Goal: Check status: Check status

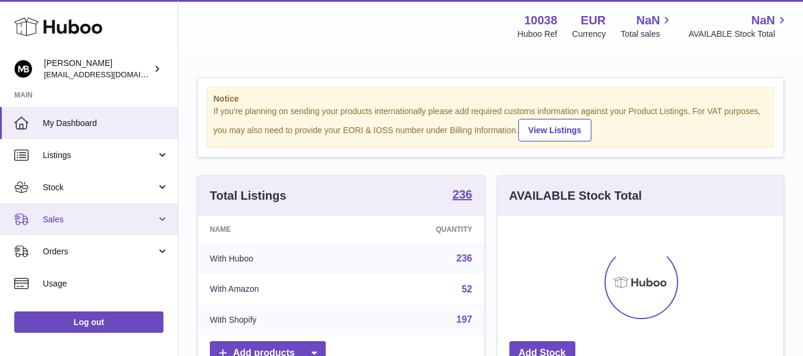
click at [68, 220] on span "Sales" at bounding box center [100, 219] width 114 height 11
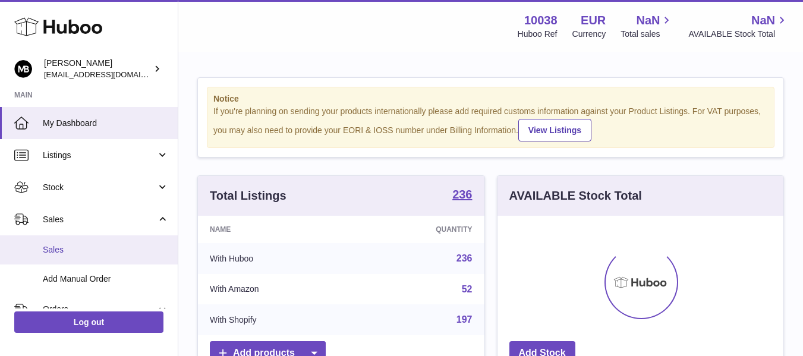
click at [57, 245] on span "Sales" at bounding box center [106, 249] width 126 height 11
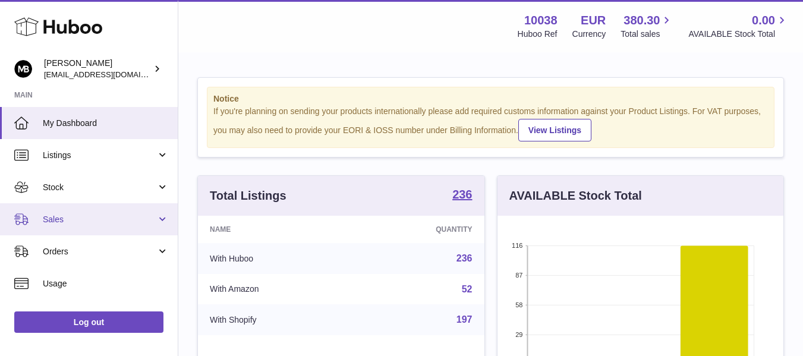
click at [115, 220] on span "Sales" at bounding box center [100, 219] width 114 height 11
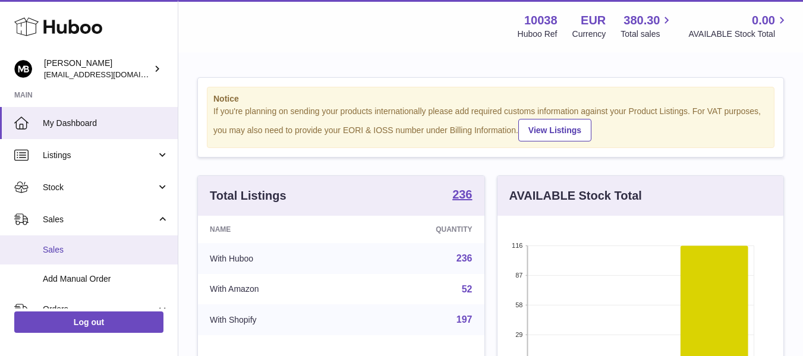
click at [49, 242] on link "Sales" at bounding box center [89, 249] width 178 height 29
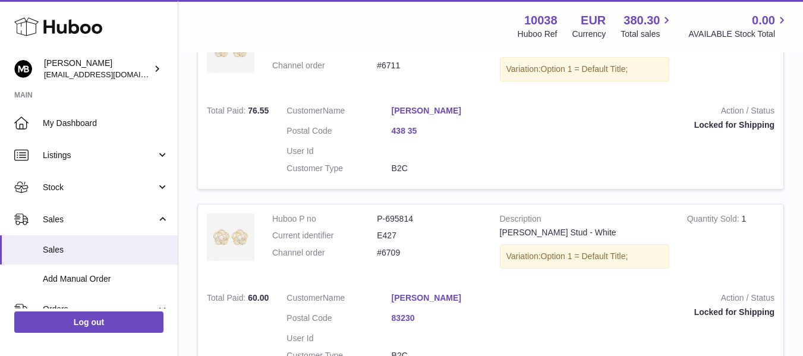
scroll to position [495, 0]
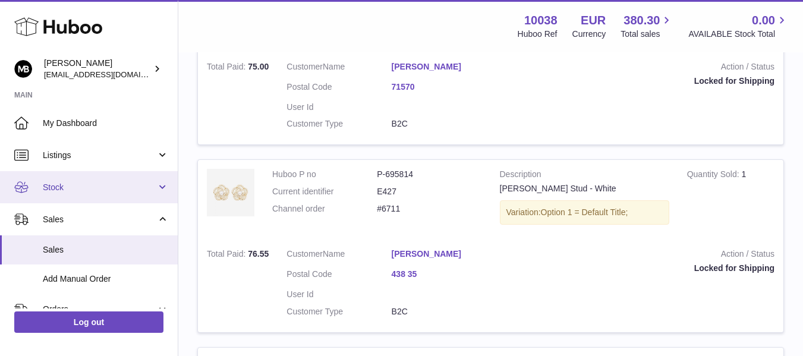
click at [74, 197] on link "Stock" at bounding box center [89, 187] width 178 height 32
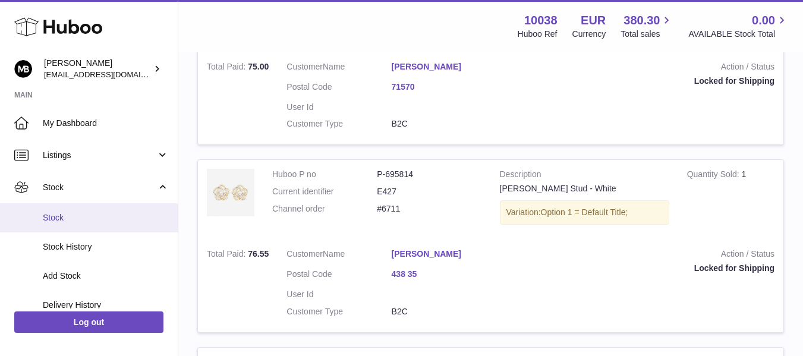
click at [59, 220] on span "Stock" at bounding box center [106, 217] width 126 height 11
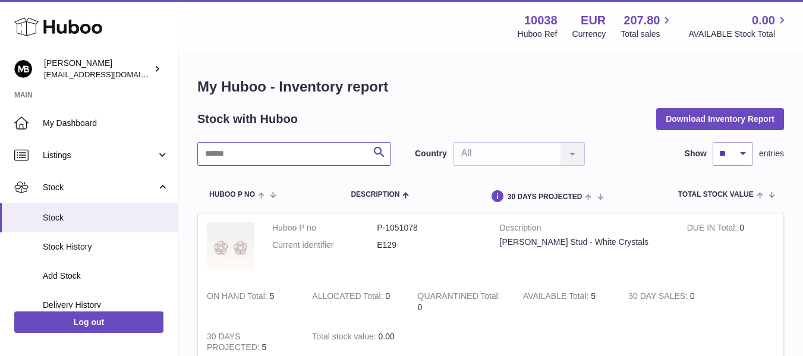
click at [326, 150] on input "text" at bounding box center [294, 154] width 194 height 24
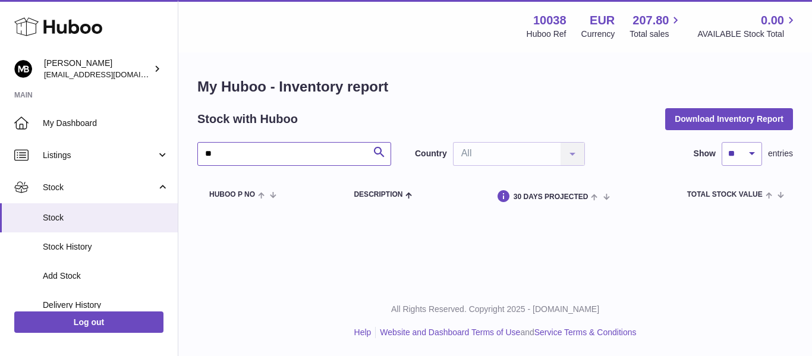
type input "*"
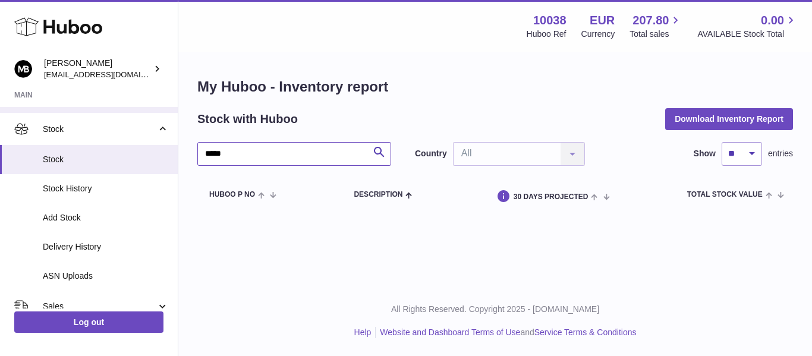
scroll to position [99, 0]
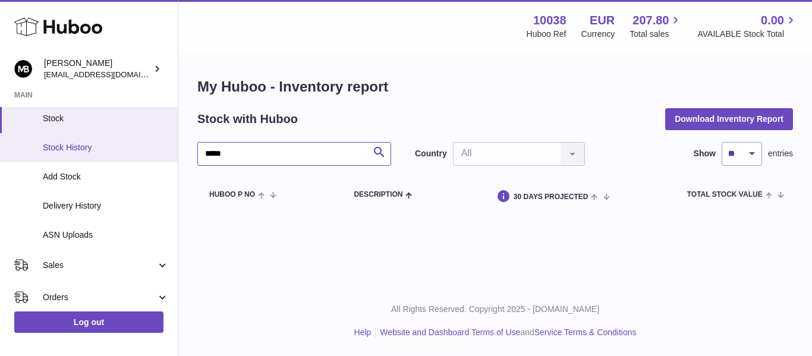
type input "*****"
click at [90, 141] on link "Stock History" at bounding box center [89, 147] width 178 height 29
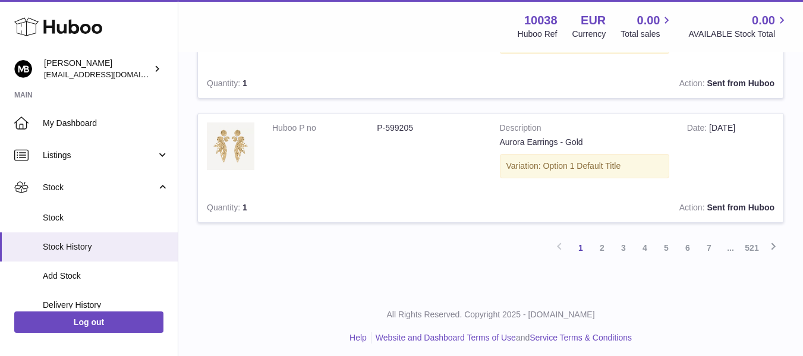
scroll to position [1213, 0]
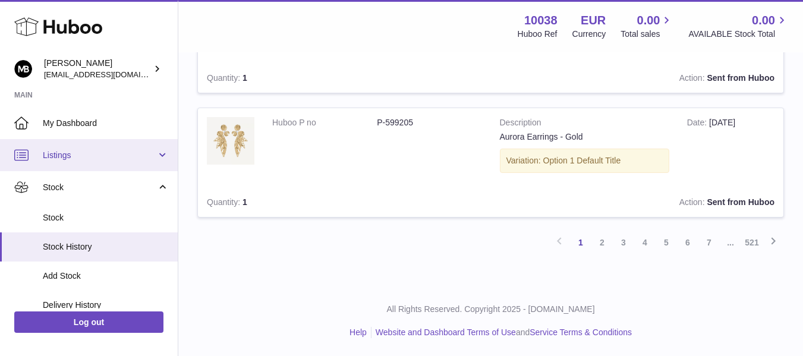
click at [138, 152] on span "Listings" at bounding box center [100, 155] width 114 height 11
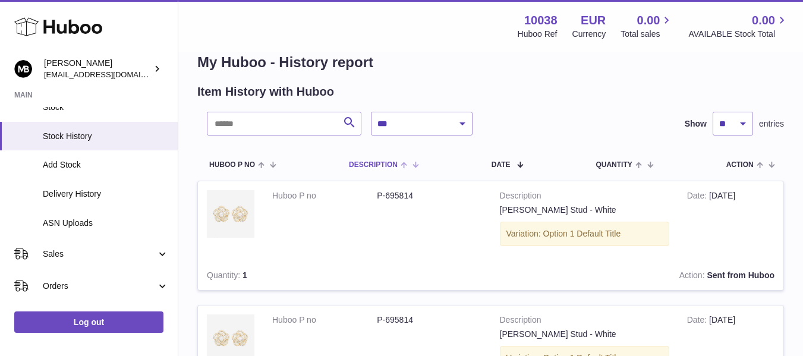
scroll to position [0, 0]
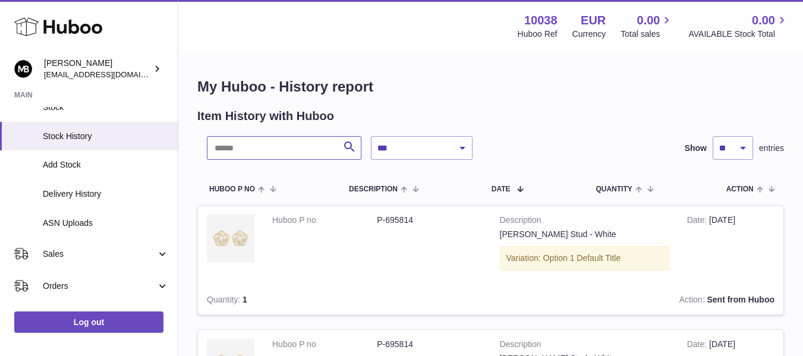
click at [314, 152] on input "text" at bounding box center [284, 148] width 155 height 24
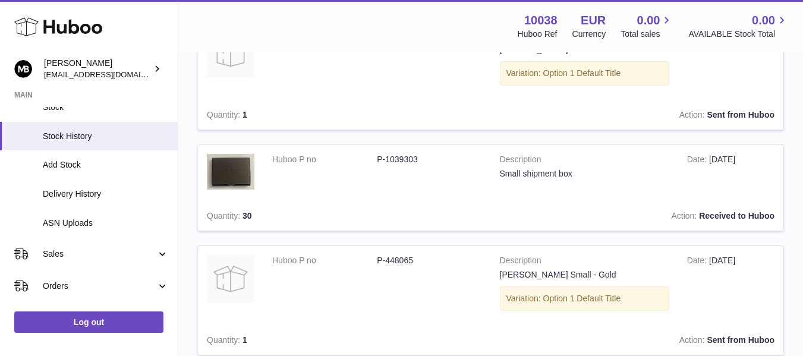
scroll to position [946, 0]
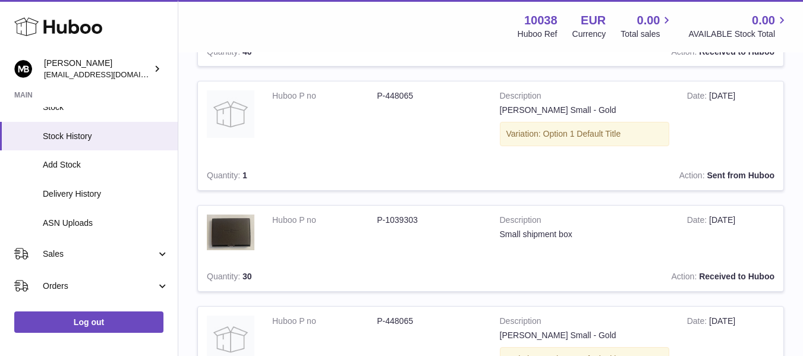
drag, startPoint x: 492, startPoint y: 231, endPoint x: 586, endPoint y: 234, distance: 93.9
click at [586, 234] on td "Description Small shipment box" at bounding box center [584, 234] width 187 height 56
copy td "Small shipment box"
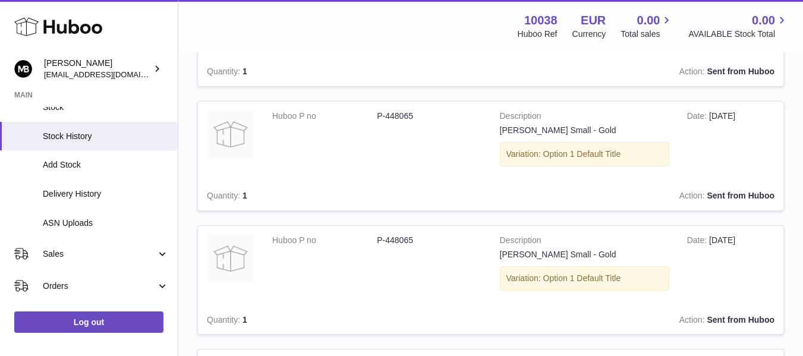
scroll to position [0, 0]
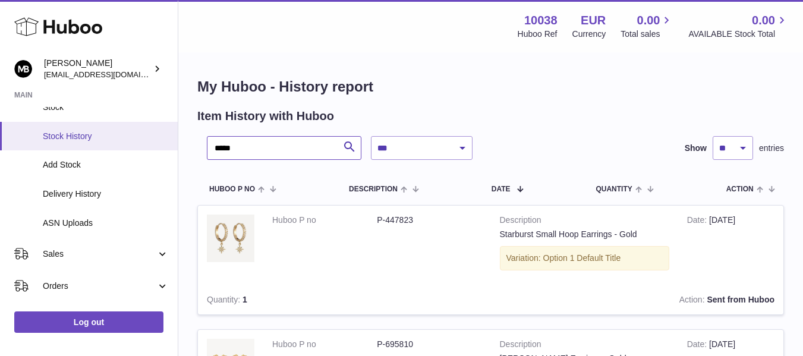
drag, startPoint x: 248, startPoint y: 147, endPoint x: 125, endPoint y: 150, distance: 122.5
paste input "**********"
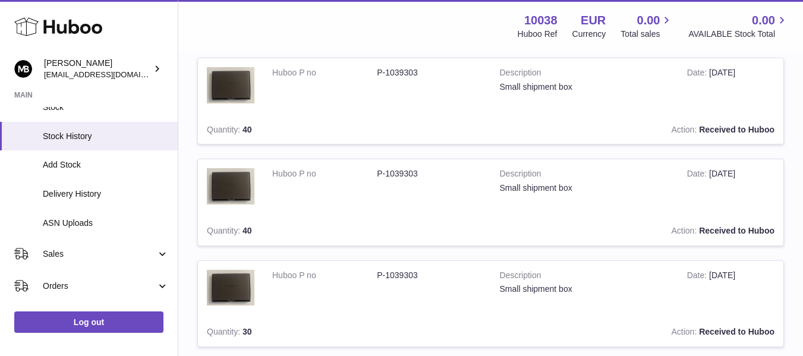
scroll to position [49, 0]
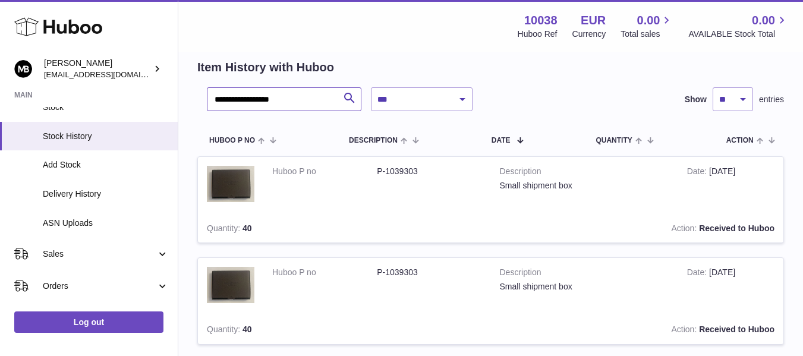
click at [228, 96] on input "**********" at bounding box center [284, 99] width 155 height 24
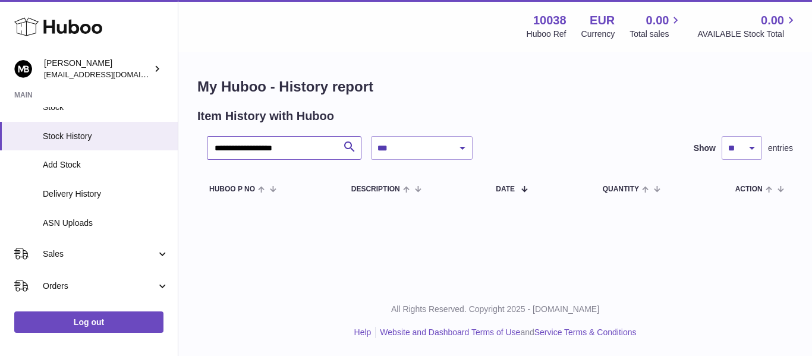
drag, startPoint x: 248, startPoint y: 151, endPoint x: 330, endPoint y: 150, distance: 82.0
click at [330, 150] on input "**********" at bounding box center [284, 148] width 155 height 24
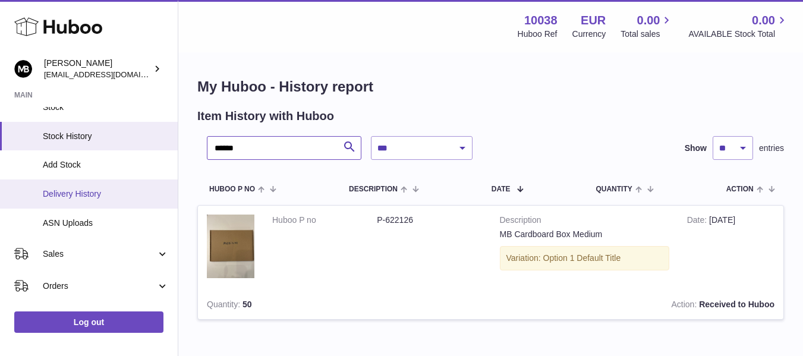
type input "******"
click at [75, 202] on link "Delivery History" at bounding box center [89, 193] width 178 height 29
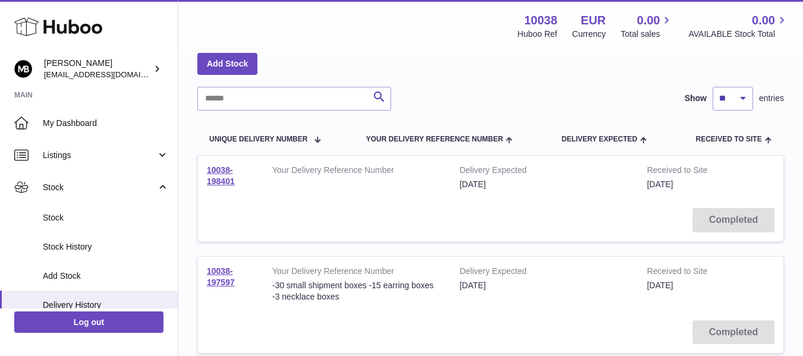
scroll to position [99, 0]
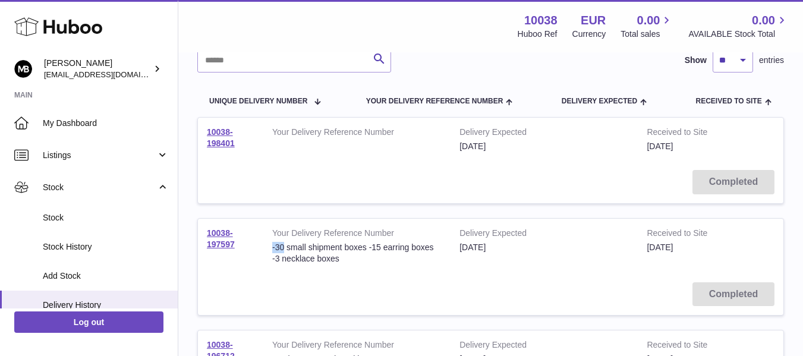
drag, startPoint x: 283, startPoint y: 248, endPoint x: 272, endPoint y: 245, distance: 11.1
click at [272, 245] on div "-30 small shipment boxes -15 earring boxes -3 necklace boxes" at bounding box center [356, 253] width 169 height 23
click at [284, 246] on div "-30 small shipment boxes -15 earring boxes -3 necklace boxes" at bounding box center [356, 253] width 169 height 23
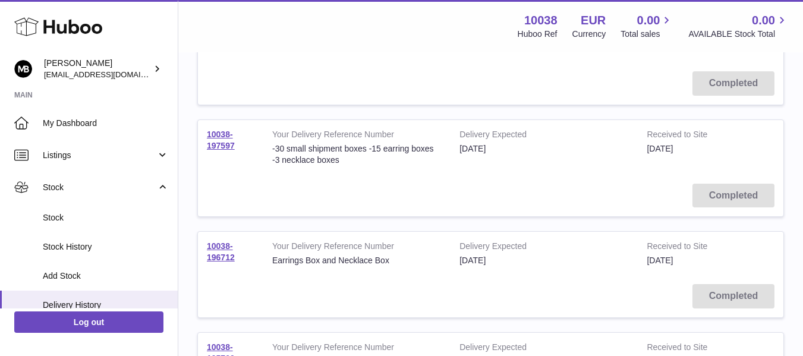
drag, startPoint x: 282, startPoint y: 269, endPoint x: 290, endPoint y: 265, distance: 8.5
click at [287, 265] on td "Your Delivery Reference Number Earrings Box and Necklace Box" at bounding box center [356, 253] width 187 height 43
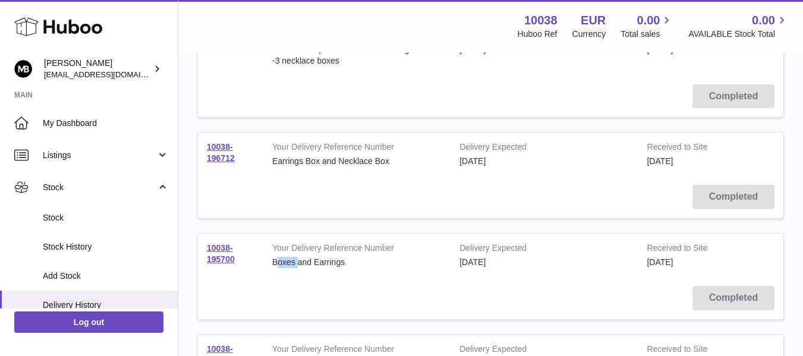
drag, startPoint x: 278, startPoint y: 265, endPoint x: 298, endPoint y: 266, distance: 19.6
click at [298, 266] on div "Boxes and Earrings" at bounding box center [356, 262] width 169 height 11
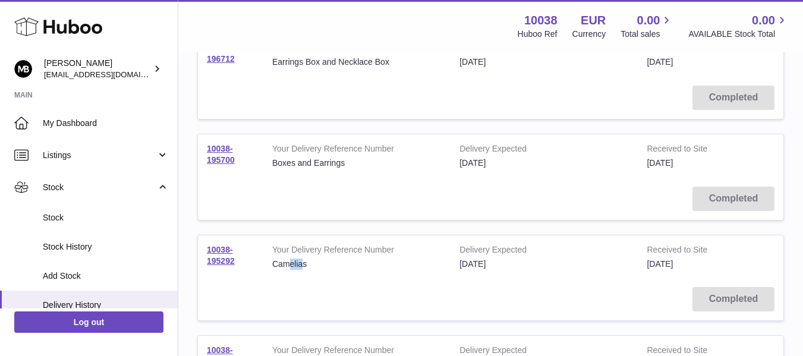
drag, startPoint x: 288, startPoint y: 264, endPoint x: 301, endPoint y: 266, distance: 13.1
click at [301, 266] on div "Camelias" at bounding box center [356, 264] width 169 height 11
click at [313, 266] on div "Camelias" at bounding box center [356, 264] width 169 height 11
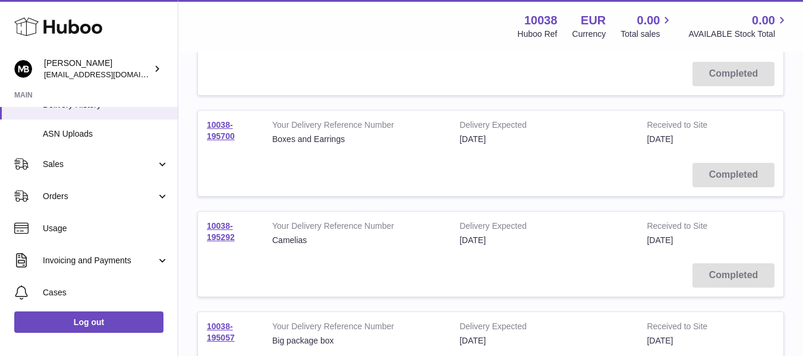
scroll to position [201, 0]
